Goal: Communication & Community: Answer question/provide support

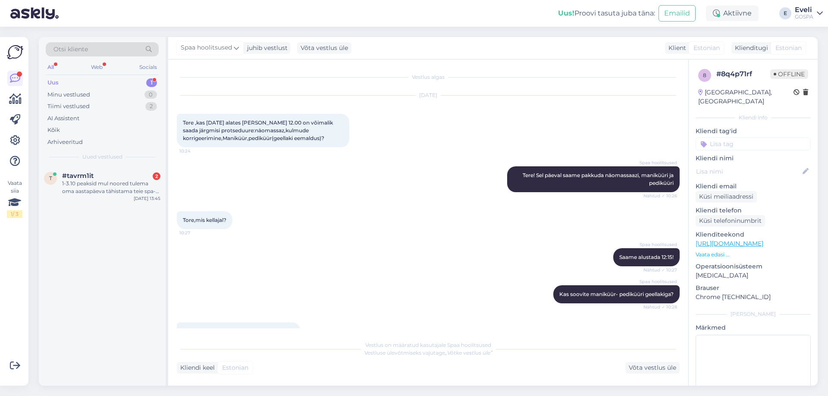
scroll to position [434, 0]
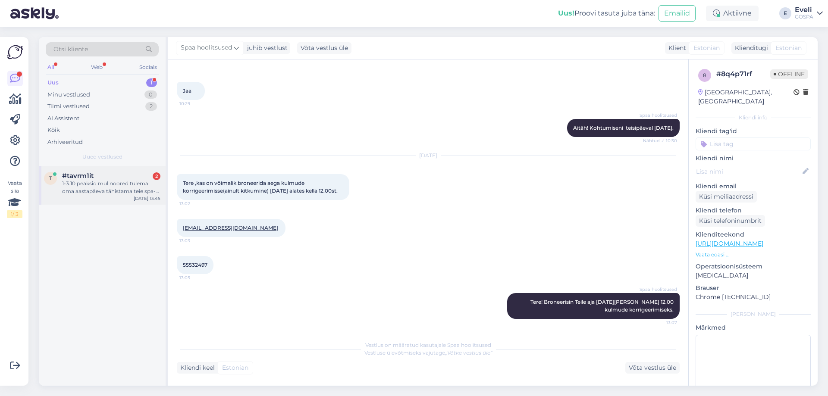
click at [123, 178] on div "#tavrm1it 2" at bounding box center [111, 176] width 98 height 8
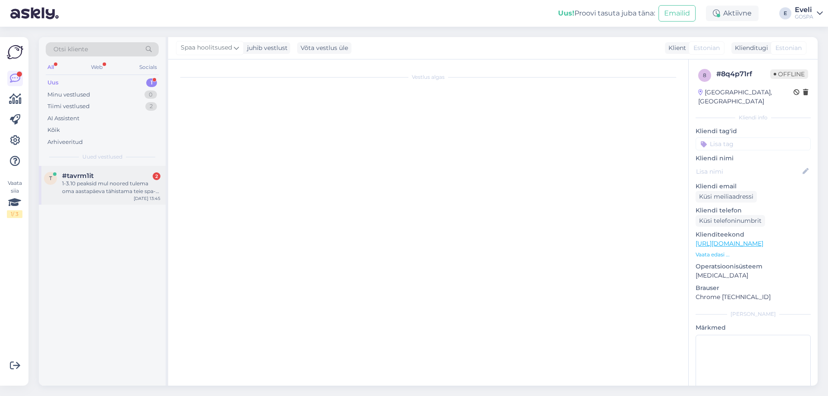
scroll to position [0, 0]
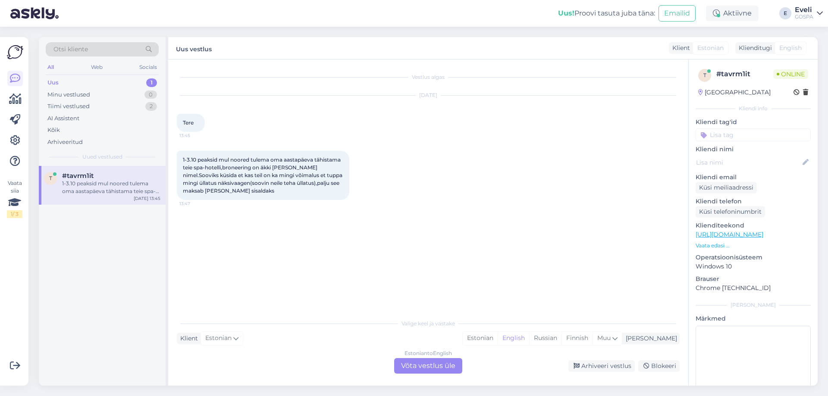
click at [441, 368] on div "Estonian to English Võta vestlus üle" at bounding box center [428, 367] width 68 height 16
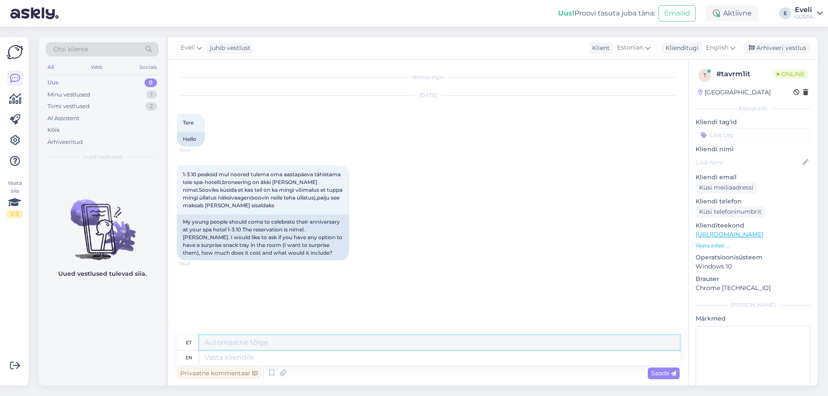
click at [319, 339] on textarea at bounding box center [439, 343] width 481 height 15
click at [726, 44] on span "English" at bounding box center [717, 47] width 22 height 9
type input "es"
click at [686, 99] on link "Estonian" at bounding box center [701, 100] width 95 height 14
click at [272, 359] on textarea at bounding box center [428, 356] width 503 height 18
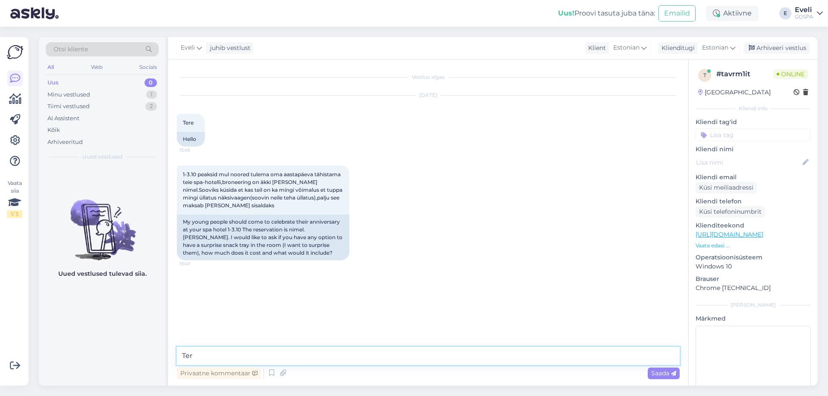
type textarea "Tere"
type textarea "S"
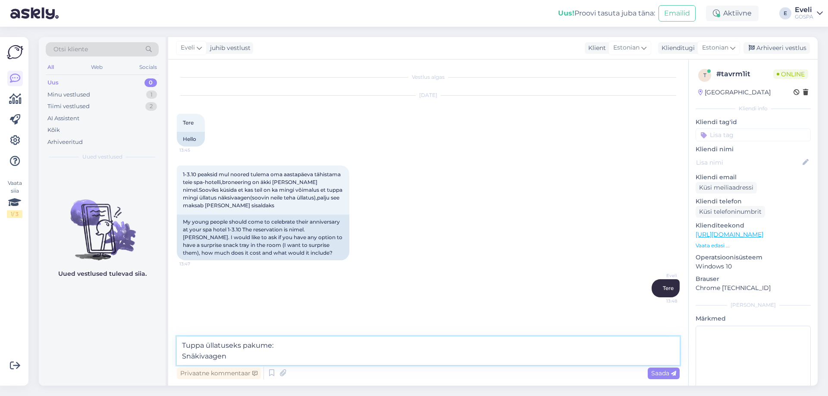
drag, startPoint x: 224, startPoint y: 358, endPoint x: 180, endPoint y: 359, distance: 44.0
click at [180, 359] on textarea "Tuppa üllatuseks pakume: Snäkivaagen" at bounding box center [428, 351] width 503 height 28
paste textarea "NÄKIVAAGEN 25 € Suitsutatud vasikafilee, trühvliaioli, karulaugupesto, porgandi…"
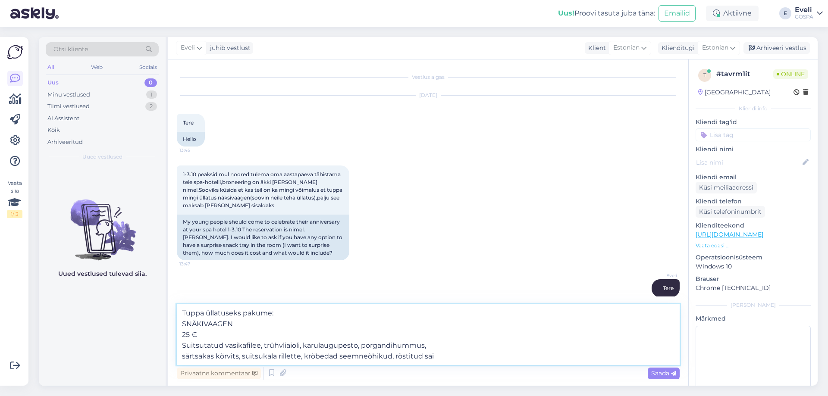
click at [179, 333] on textarea "Tuppa üllatuseks pakume: SNÄKIVAAGEN 25 € Suitsutatud vasikafilee, trühvliaioli…" at bounding box center [428, 335] width 503 height 61
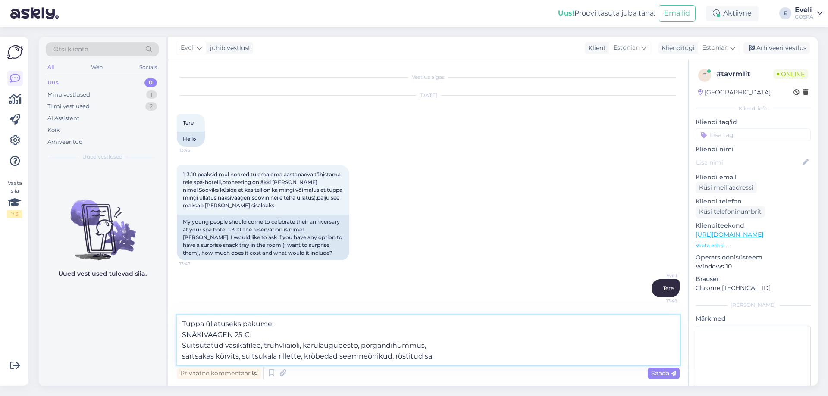
click at [452, 359] on textarea "Tuppa üllatuseks pakume: SNÄKIVAAGEN 25 € Suitsutatud vasikafilee, trühvliaioli…" at bounding box center [428, 340] width 503 height 50
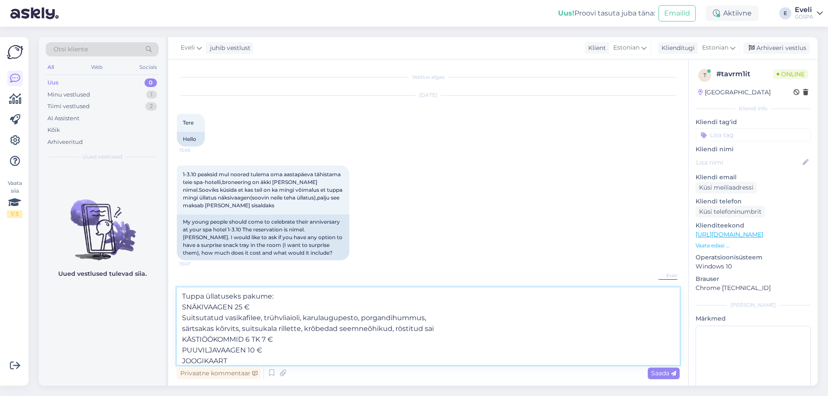
scroll to position [5, 0]
drag, startPoint x: 248, startPoint y: 358, endPoint x: 261, endPoint y: 347, distance: 17.5
click at [177, 361] on textarea "Tuppa üllatuseks pakume: SNÄKIVAAGEN 25 € Suitsutatud vasikafilee, trühvliaioli…" at bounding box center [428, 327] width 503 height 78
type textarea "Tuppa üllatuseks pakume: SNÄKIVAAGEN 25 € Suitsutatud vasikafilee, trühvliaioli…"
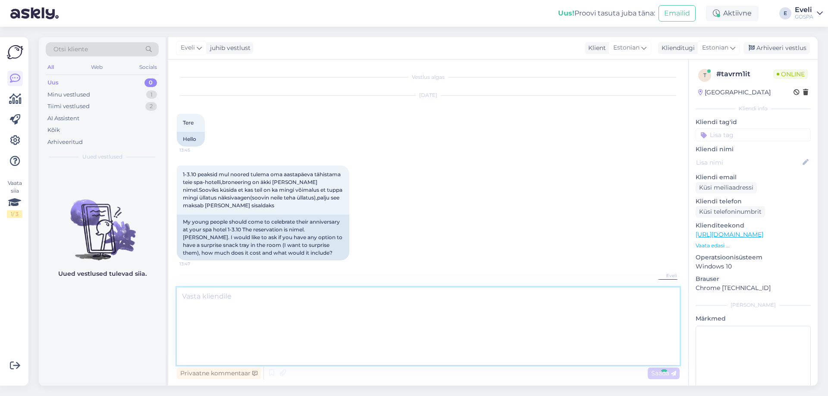
scroll to position [59, 0]
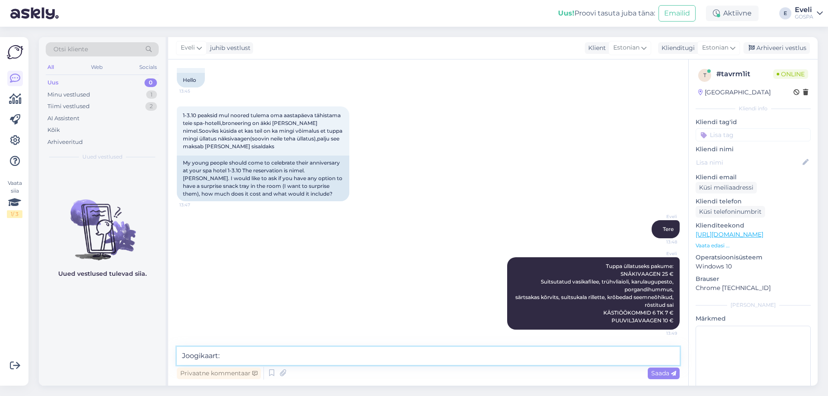
paste textarea "[URL][DOMAIN_NAME]"
type textarea "Joogikaart: [URL][DOMAIN_NAME]"
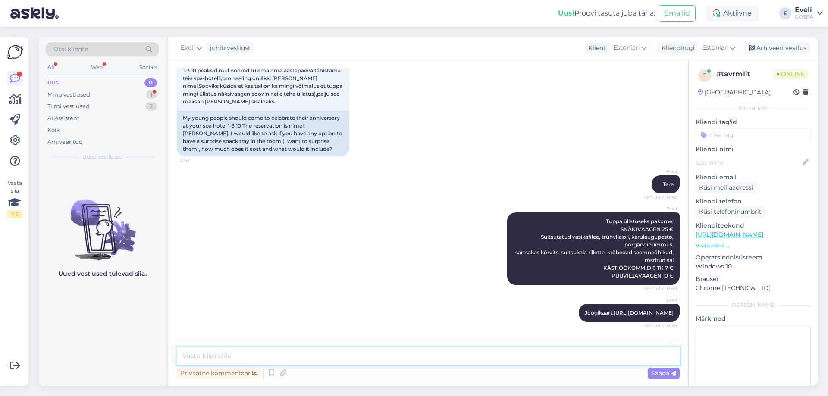
scroll to position [141, 0]
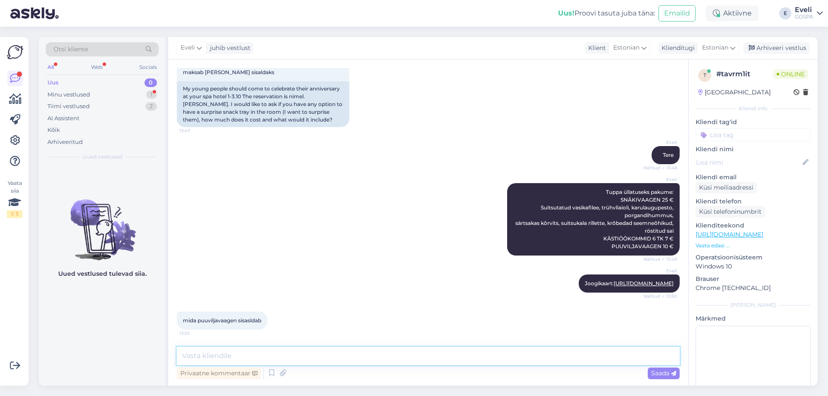
click at [243, 350] on textarea at bounding box center [428, 356] width 503 height 18
drag, startPoint x: 285, startPoint y: 353, endPoint x: 173, endPoint y: 354, distance: 112.6
click at [173, 354] on div "Vestlus algas [DATE] Tere 13:45 Hello 1-3.10 peaksid mul noored tulema oma aast…" at bounding box center [428, 223] width 520 height 327
click at [328, 355] on textarea "Hooajalisi värskeid puuvilju" at bounding box center [428, 356] width 503 height 18
type textarea "Hooajalisi värskeid puuvilju."
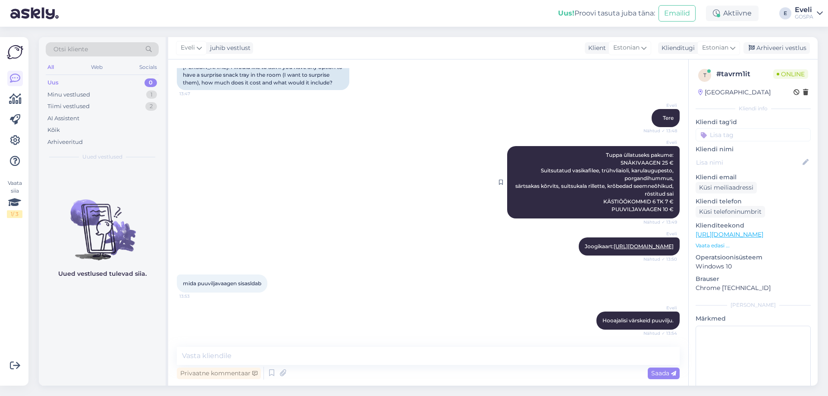
scroll to position [215, 0]
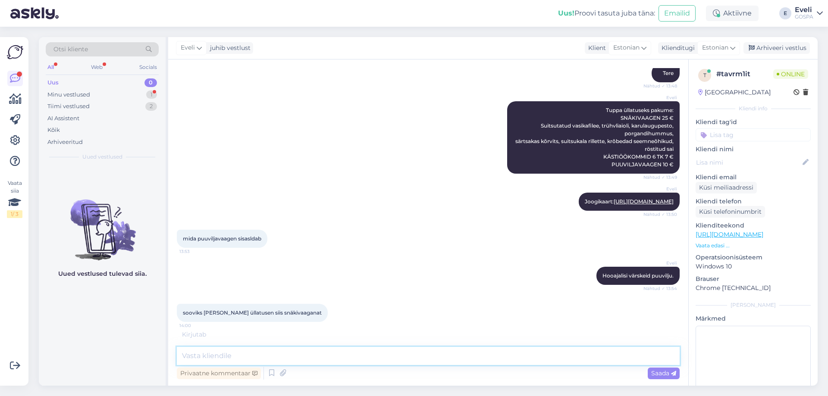
click at [364, 352] on textarea at bounding box center [428, 356] width 503 height 18
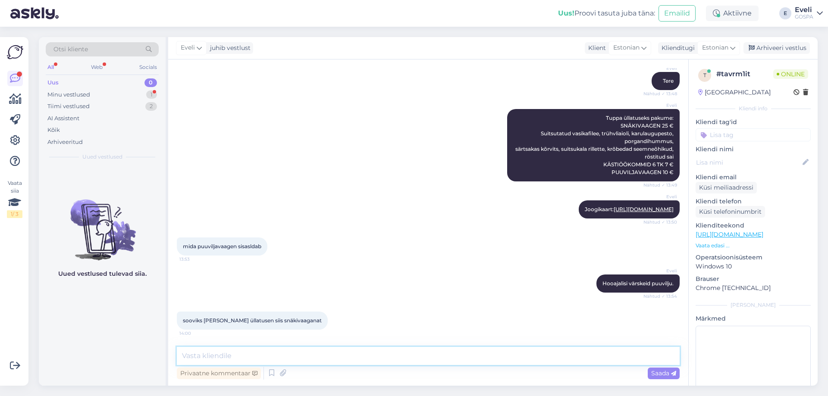
scroll to position [43, 0]
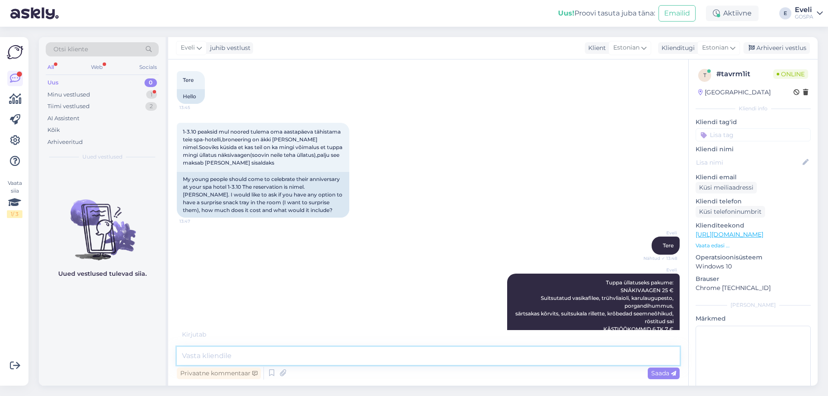
drag, startPoint x: 255, startPoint y: 353, endPoint x: 279, endPoint y: 344, distance: 25.4
click at [255, 353] on textarea at bounding box center [428, 356] width 503 height 18
type textarea "P"
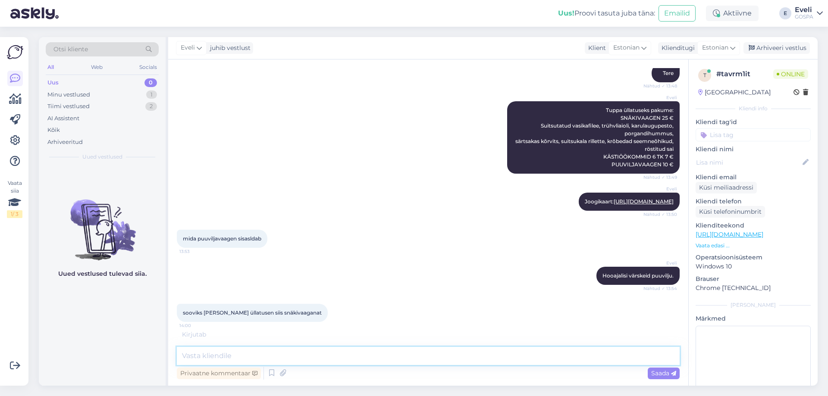
click at [231, 360] on textarea at bounding box center [428, 356] width 503 height 18
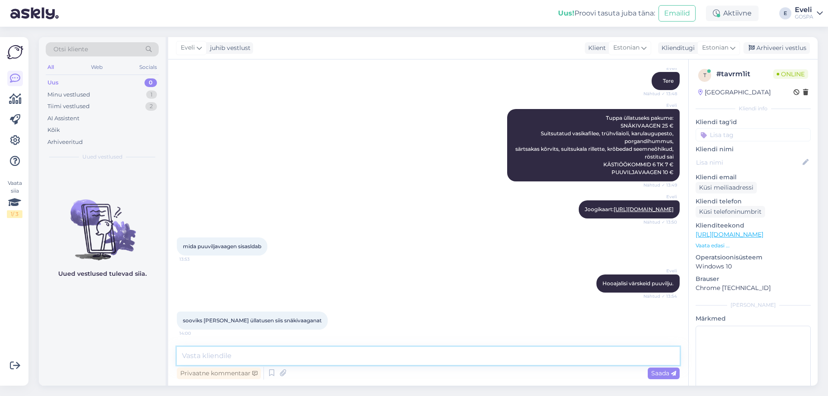
scroll to position [260, 0]
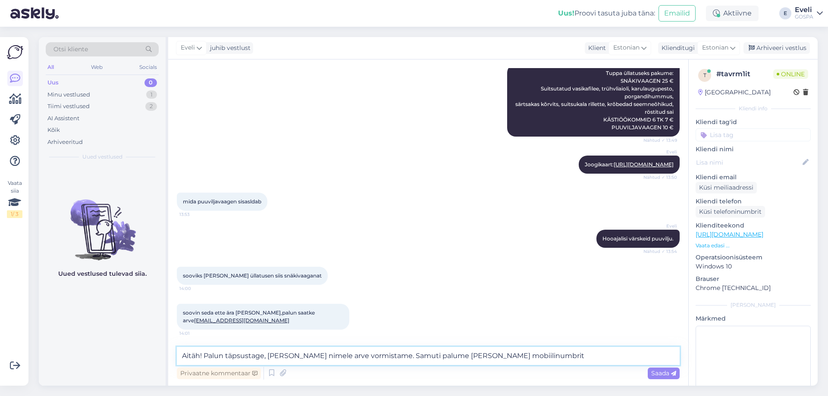
type textarea "Aitäh! Palun täpsustage, [PERSON_NAME] nimele arve vormistame. Samuti palume [P…"
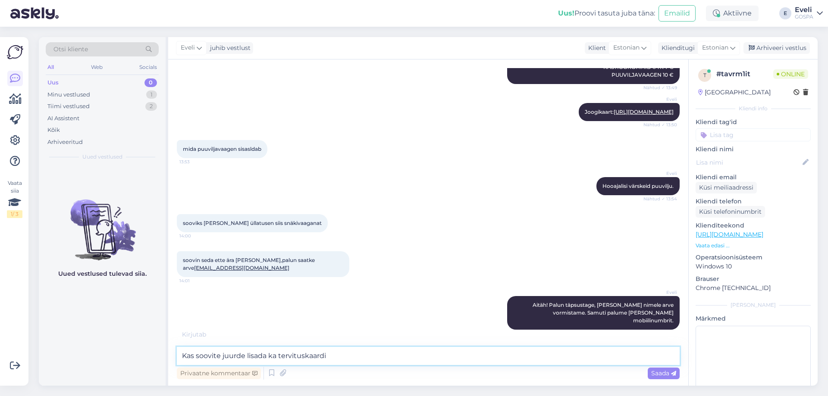
type textarea "Kas soovite juurde lisada ka tervituskaardi?"
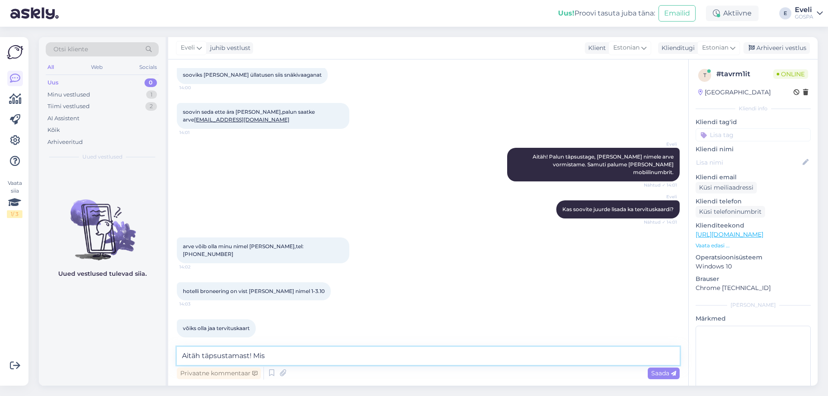
scroll to position [491, 0]
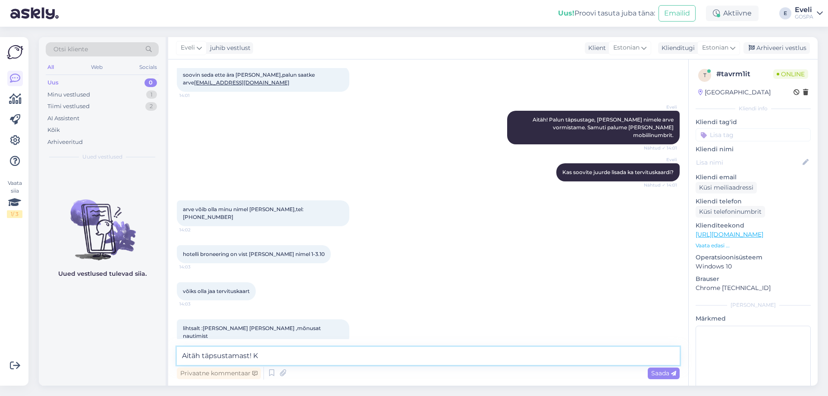
type textarea "Aitäh täpsustamast!"
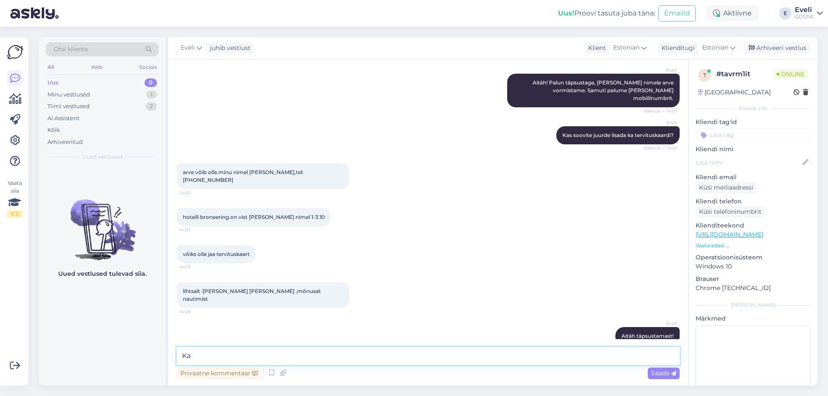
type textarea "K"
type textarea "Saadame [PERSON_NAME] päeva jooksul"
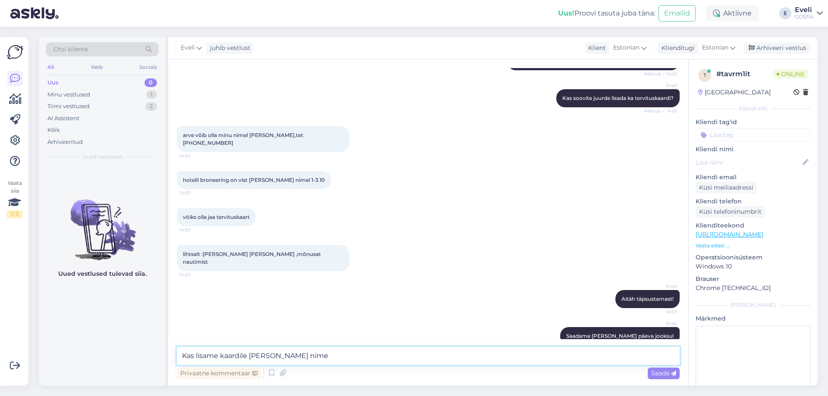
type textarea "Kas lisame kaardile [PERSON_NAME] nime?"
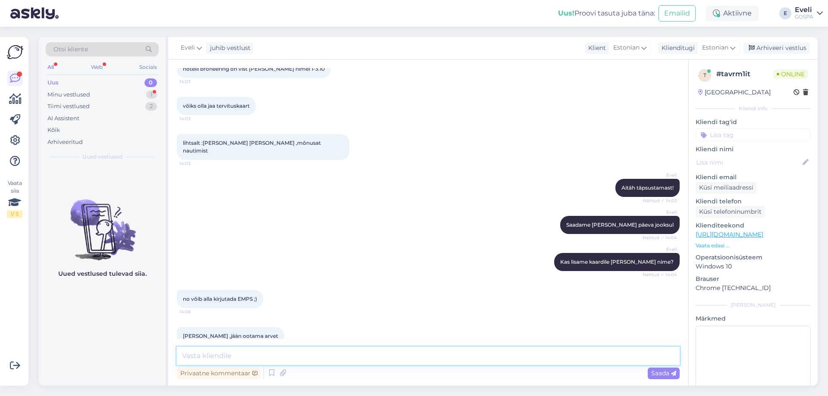
scroll to position [713, 0]
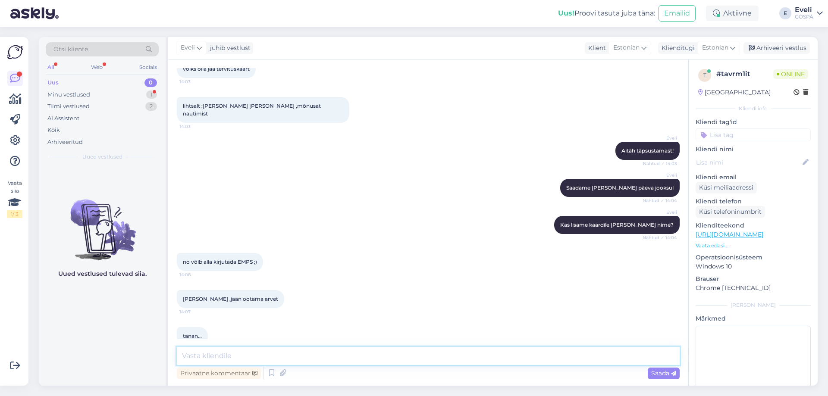
click at [298, 355] on textarea at bounding box center [428, 356] width 503 height 18
click at [97, 99] on div "Minu vestlused 1" at bounding box center [102, 95] width 113 height 12
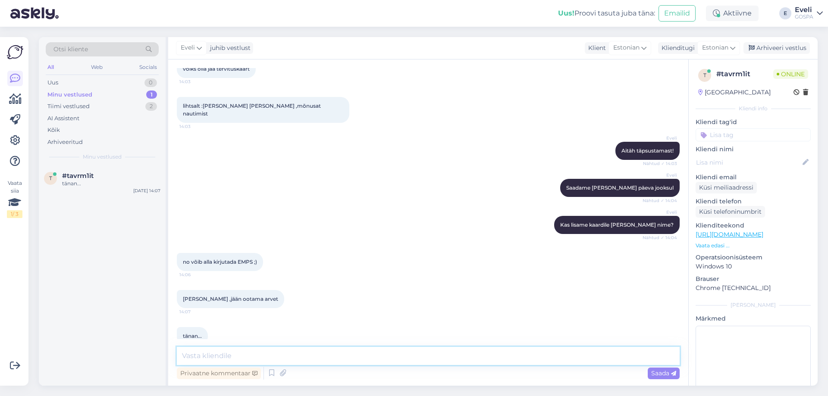
click at [225, 360] on textarea at bounding box center [428, 356] width 503 height 18
click at [439, 207] on div "[PERSON_NAME] lisame kaardile [PERSON_NAME] nime? Nähtud ✓ 14:04" at bounding box center [428, 225] width 503 height 37
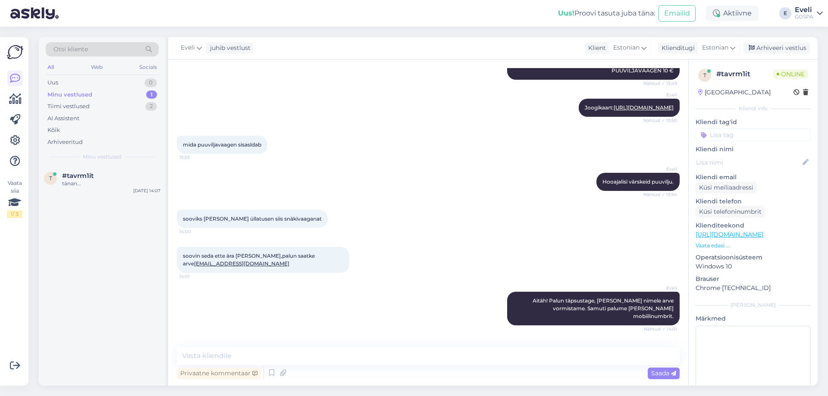
scroll to position [282, 0]
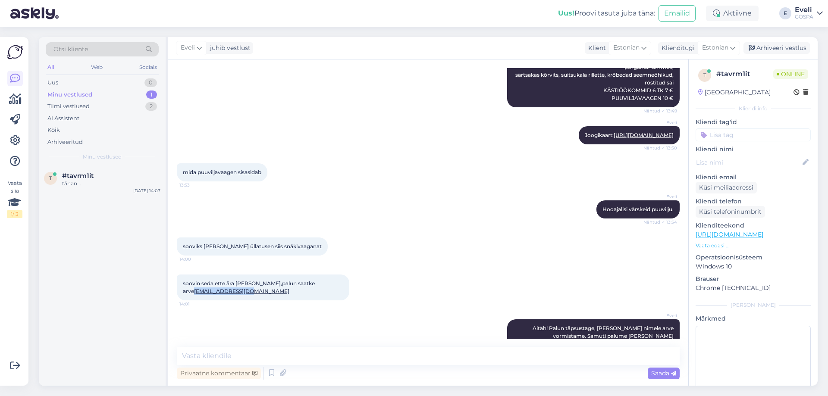
drag, startPoint x: 246, startPoint y: 302, endPoint x: 181, endPoint y: 302, distance: 65.1
click at [181, 301] on div "soovin seda ette ära [PERSON_NAME],palun saatke arve [EMAIL_ADDRESS][DOMAIN_NAM…" at bounding box center [263, 288] width 173 height 26
copy link "[EMAIL_ADDRESS][DOMAIN_NAME]"
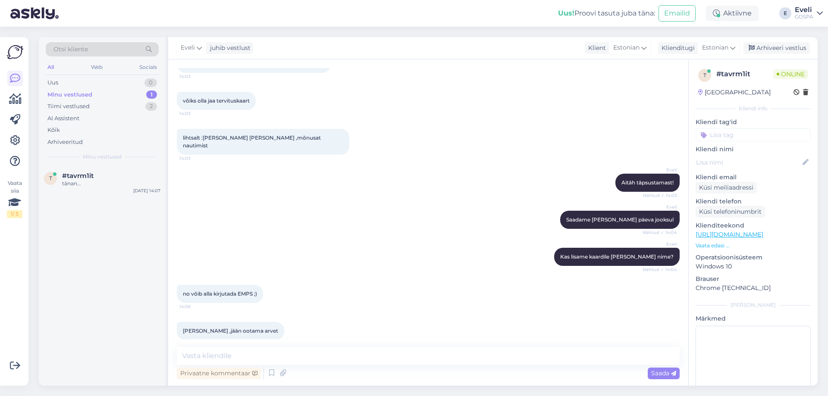
scroll to position [541, 0]
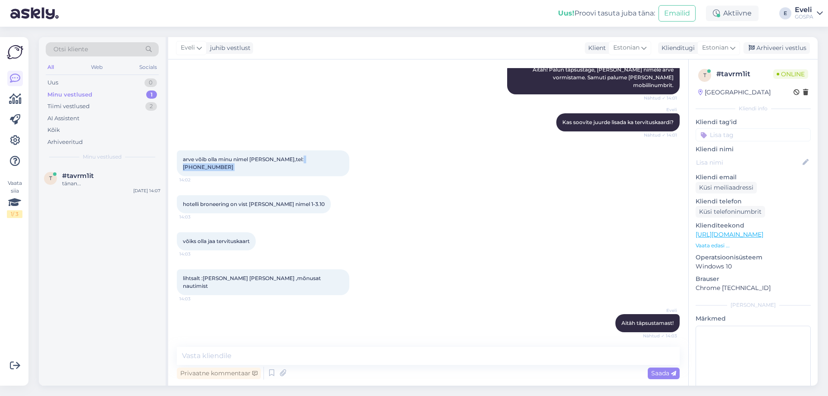
drag, startPoint x: 325, startPoint y: 156, endPoint x: 293, endPoint y: 147, distance: 32.8
click at [293, 147] on div "arve võib olla minu nimel [PERSON_NAME],tel: 53493633 14:02" at bounding box center [428, 163] width 503 height 45
copy div "53493633 14:02"
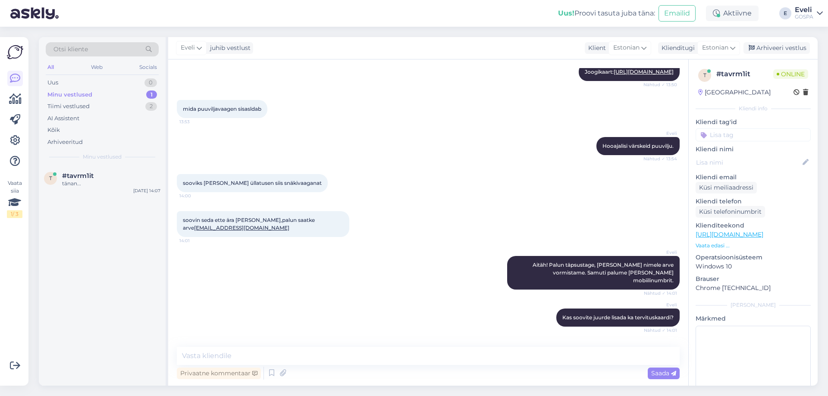
scroll to position [325, 0]
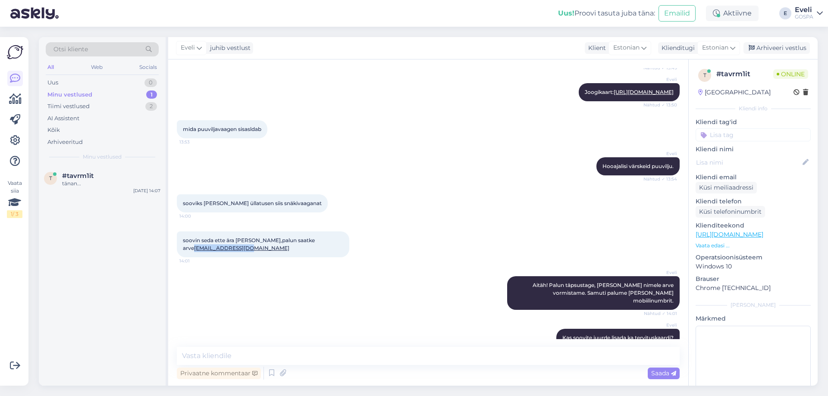
drag, startPoint x: 263, startPoint y: 259, endPoint x: 175, endPoint y: 255, distance: 88.1
click at [175, 257] on div "Vestlus algas [DATE] Tere 13:45 Hello 1-3.10 peaksid mul noored tulema oma aast…" at bounding box center [428, 223] width 520 height 327
copy link "[EMAIL_ADDRESS][DOMAIN_NAME]"
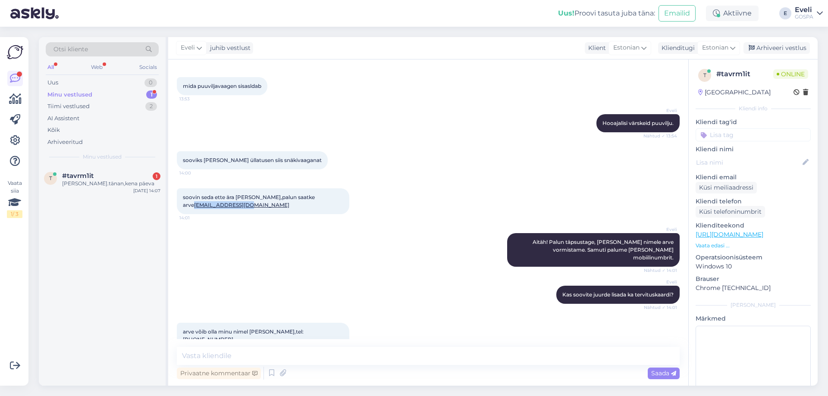
scroll to position [750, 0]
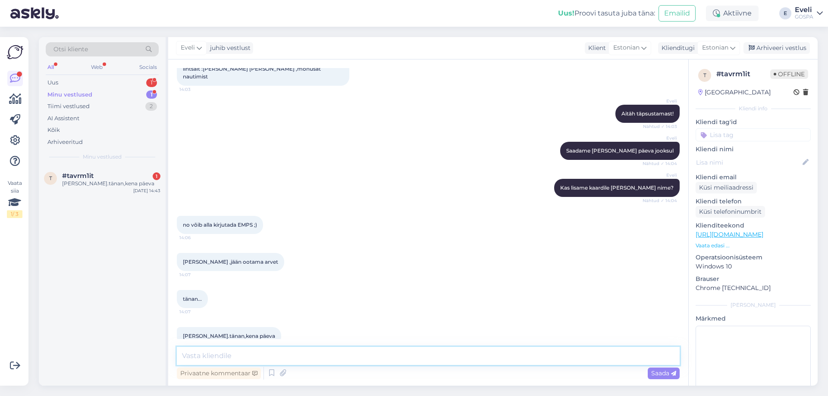
click at [230, 361] on textarea at bounding box center [428, 356] width 503 height 18
click at [264, 357] on textarea "Aitäh Teile! Toimetame [PERSON_NAME] kenasti õigel ajal tuppa." at bounding box center [428, 356] width 503 height 18
type textarea "Aitäh Teile! Toimetame tellitud [PERSON_NAME] kenasti õigel ajal tuppa."
click at [425, 357] on textarea "Aitäh Teile! Toimetame tellitud [PERSON_NAME] kenasti õigel ajal tuppa." at bounding box center [428, 356] width 503 height 18
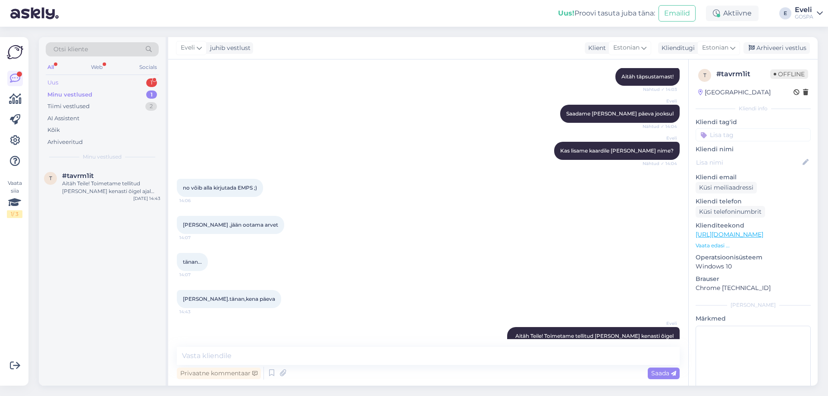
click at [75, 82] on div "Uus 1" at bounding box center [102, 83] width 113 height 12
click at [122, 191] on div "Sveiki,cik maksa atputa ar bērniem ar spa piedāvājumu un nakšņošanu 2 vai 3 nak…" at bounding box center [111, 188] width 98 height 16
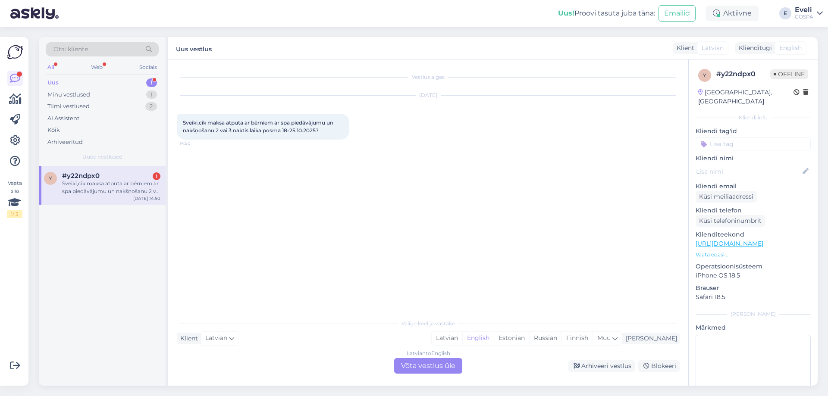
click at [377, 221] on div "Vestlus algas [DATE] Sveiki,cik maksa atputa ar bērniem ar spa piedāvājumu un n…" at bounding box center [432, 187] width 511 height 239
drag, startPoint x: 603, startPoint y: 173, endPoint x: 563, endPoint y: 180, distance: 40.9
click at [603, 173] on div "Vestlus algas [DATE] Sveiki,cik maksa atputa ar bērniem ar spa piedāvājumu un n…" at bounding box center [432, 187] width 511 height 239
click at [97, 73] on div "All Web Socials" at bounding box center [102, 68] width 113 height 13
click at [98, 68] on div "Web" at bounding box center [96, 67] width 15 height 11
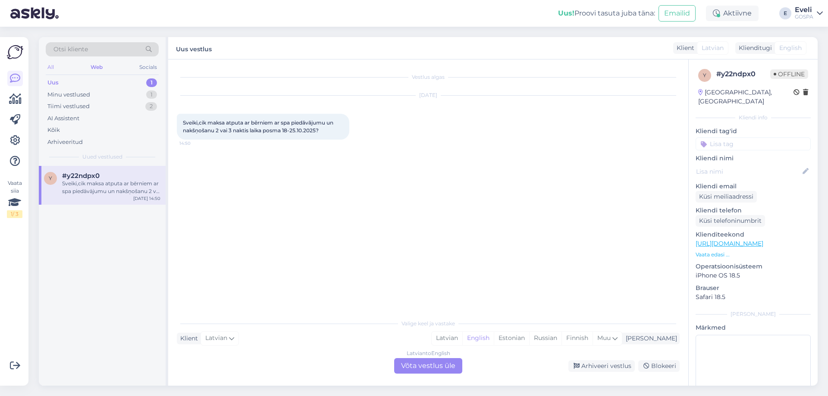
click at [52, 69] on div "All" at bounding box center [51, 67] width 10 height 11
click at [89, 114] on div "AI Assistent" at bounding box center [102, 119] width 113 height 12
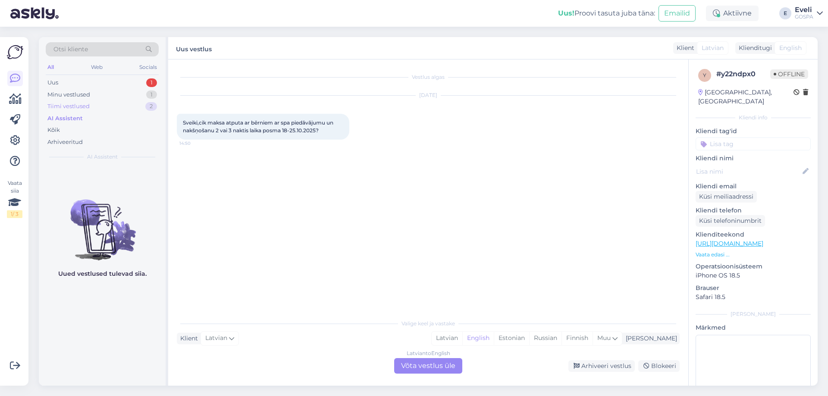
click at [91, 107] on div "Tiimi vestlused 2" at bounding box center [102, 107] width 113 height 12
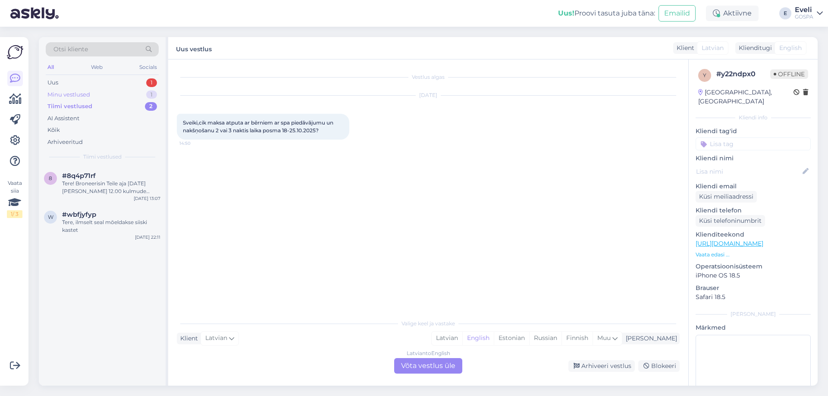
click at [90, 94] on div "Minu vestlused 1" at bounding box center [102, 95] width 113 height 12
click at [111, 189] on div "Aitäh Teile! Toimetame tellitud [PERSON_NAME] kenasti õigel ajal tuppa." at bounding box center [111, 188] width 98 height 16
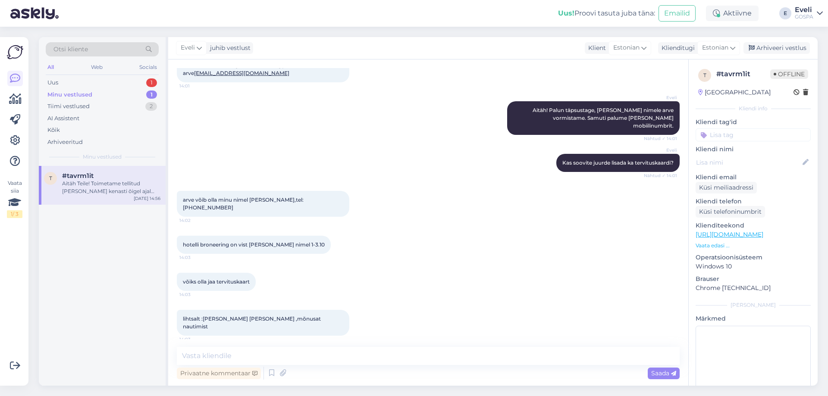
scroll to position [572, 0]
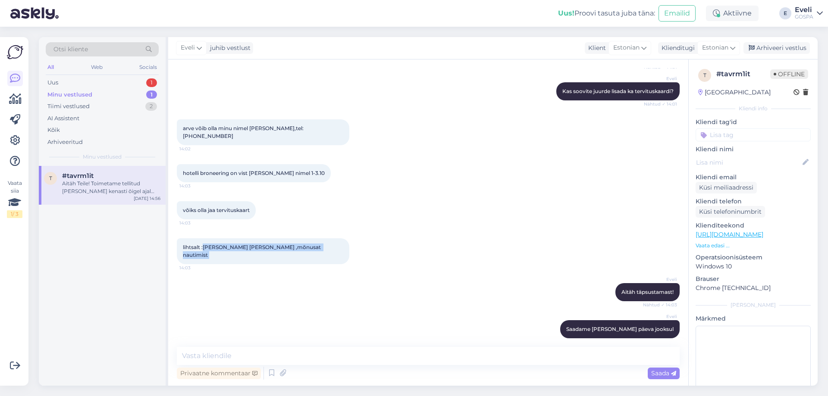
drag, startPoint x: 320, startPoint y: 240, endPoint x: 204, endPoint y: 243, distance: 115.7
click at [204, 243] on div "lihtsalt :[PERSON_NAME] [PERSON_NAME] ,mõnusat nautimist 14:03" at bounding box center [263, 252] width 173 height 26
copy div "[PERSON_NAME] [PERSON_NAME] ,mõnusat nautimist 14:03"
click at [560, 204] on div "võiks olla jaa tervituskaart 14:03" at bounding box center [428, 210] width 503 height 37
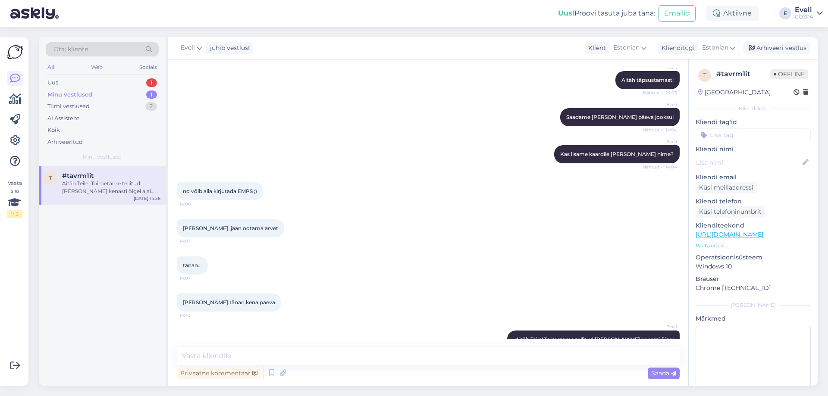
scroll to position [787, 0]
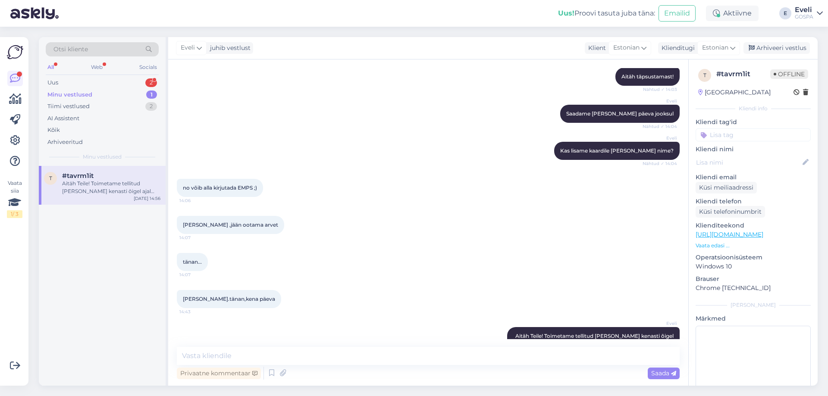
click at [453, 244] on div "tänan... 14:07" at bounding box center [428, 262] width 503 height 37
drag, startPoint x: 475, startPoint y: 359, endPoint x: 505, endPoint y: 299, distance: 67.3
click at [476, 359] on textarea at bounding box center [428, 356] width 503 height 18
click at [779, 47] on div "Arhiveeri vestlus" at bounding box center [777, 48] width 66 height 12
